Goal: Information Seeking & Learning: Learn about a topic

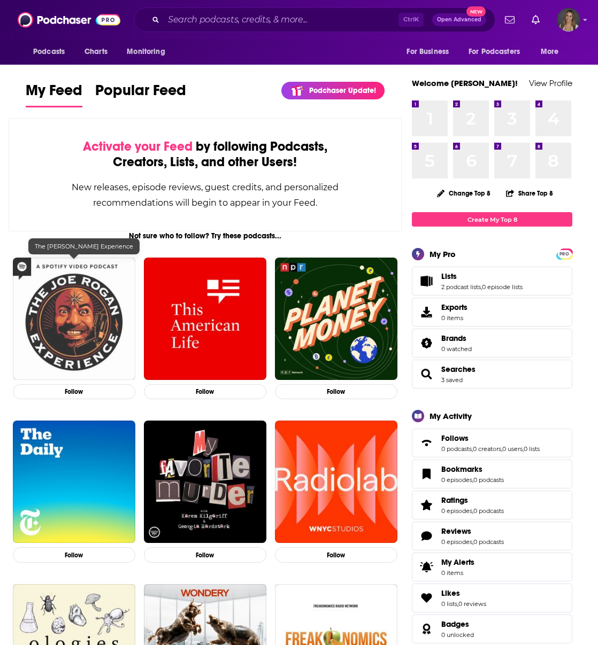
click at [90, 326] on img "The Joe Rogan Experience" at bounding box center [74, 319] width 122 height 122
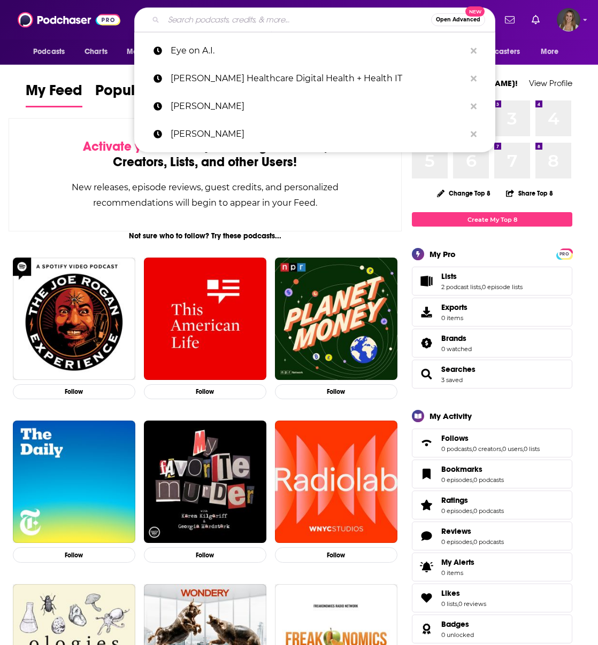
click at [233, 24] on input "Search podcasts, credits, & more..." at bounding box center [297, 19] width 267 height 17
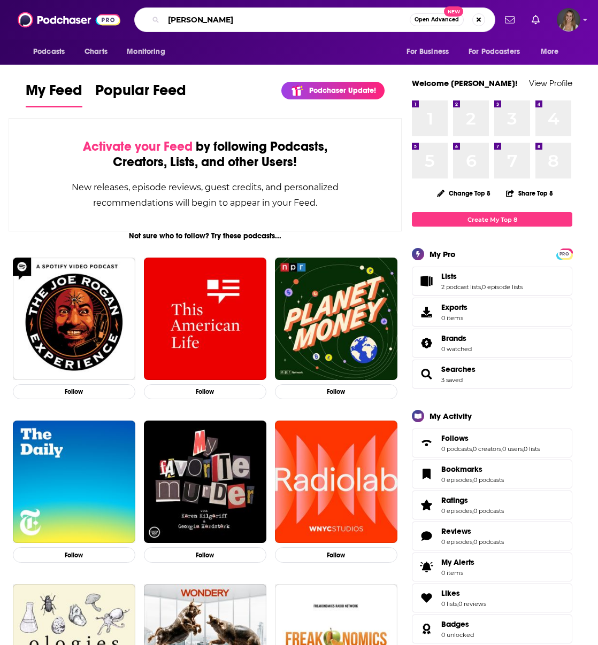
type input "[PERSON_NAME]"
